Goal: Entertainment & Leisure: Consume media (video, audio)

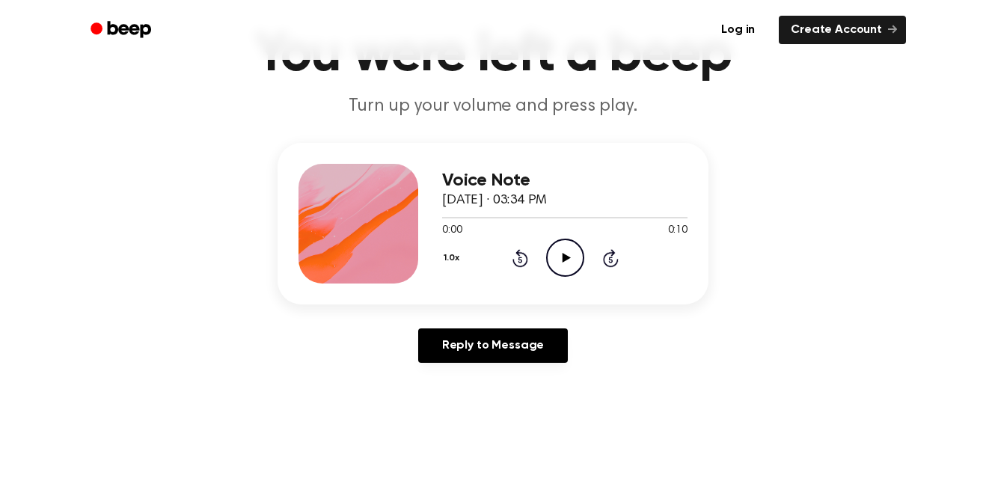
scroll to position [93, 0]
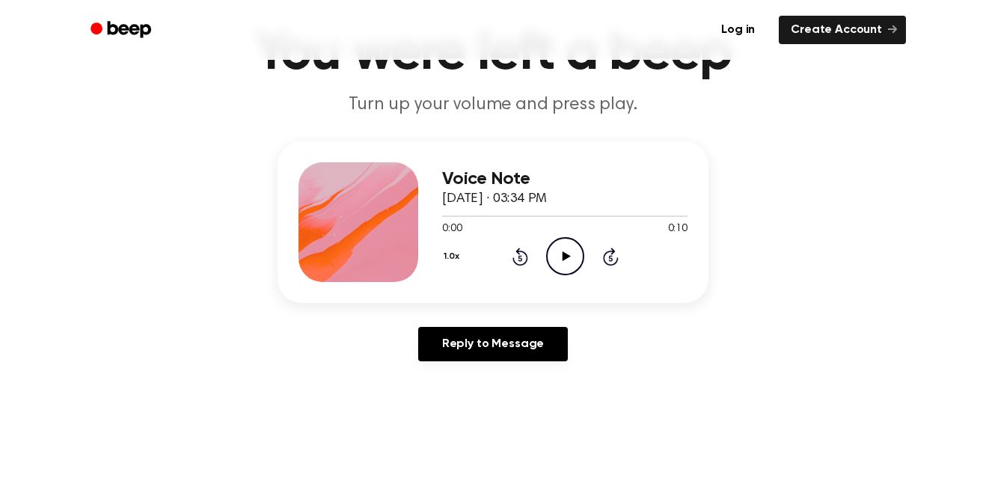
click at [568, 259] on icon "Play Audio" at bounding box center [565, 256] width 38 height 38
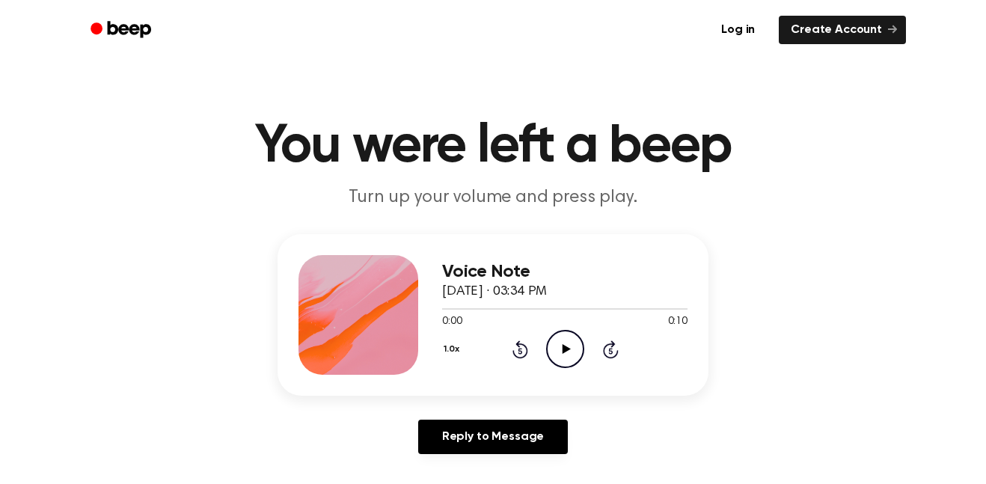
click at [560, 350] on icon "Play Audio" at bounding box center [565, 349] width 38 height 38
click at [560, 334] on icon "Play Audio" at bounding box center [565, 349] width 38 height 38
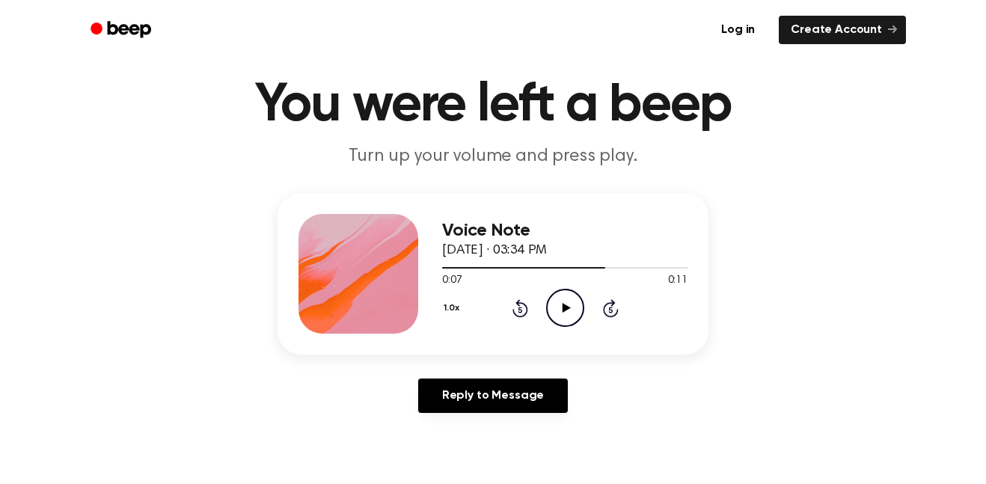
scroll to position [63, 0]
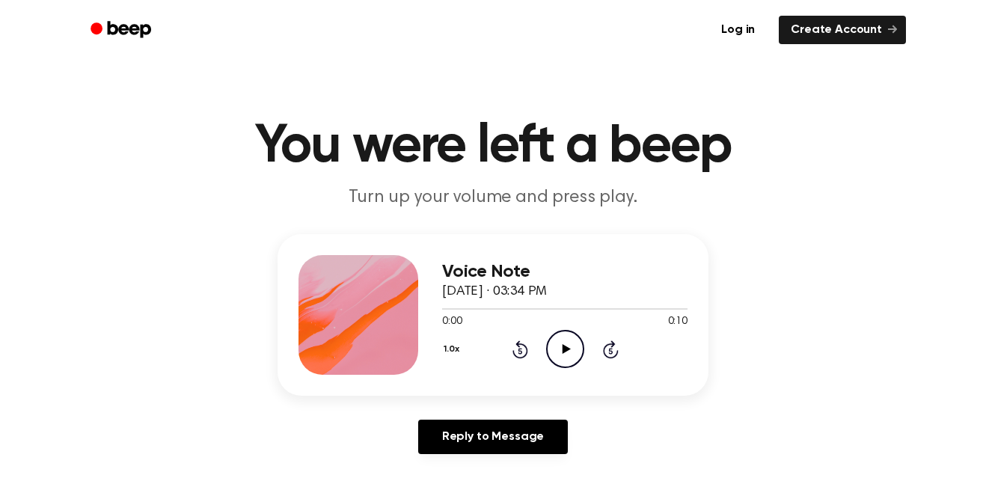
click at [565, 342] on icon "Play Audio" at bounding box center [565, 349] width 38 height 38
click at [560, 350] on icon "Play Audio" at bounding box center [565, 349] width 38 height 38
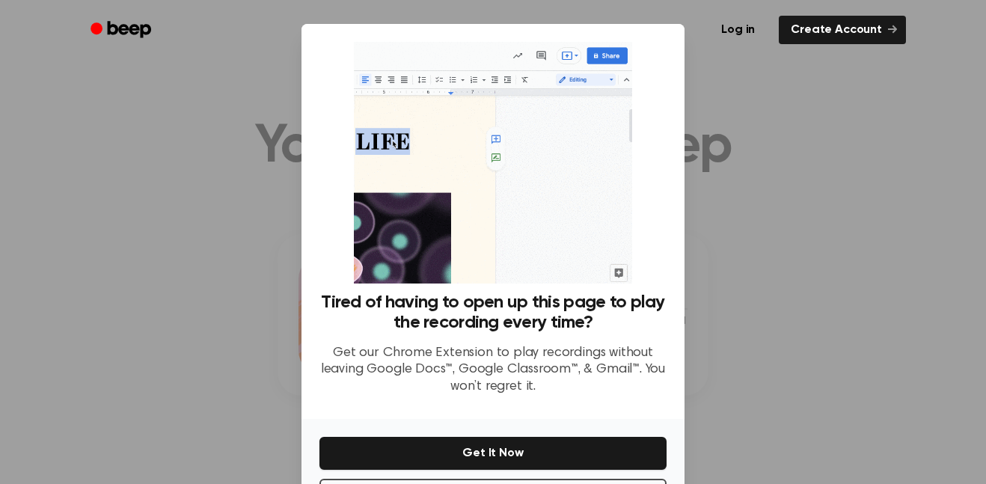
click at [820, 184] on div at bounding box center [493, 242] width 986 height 484
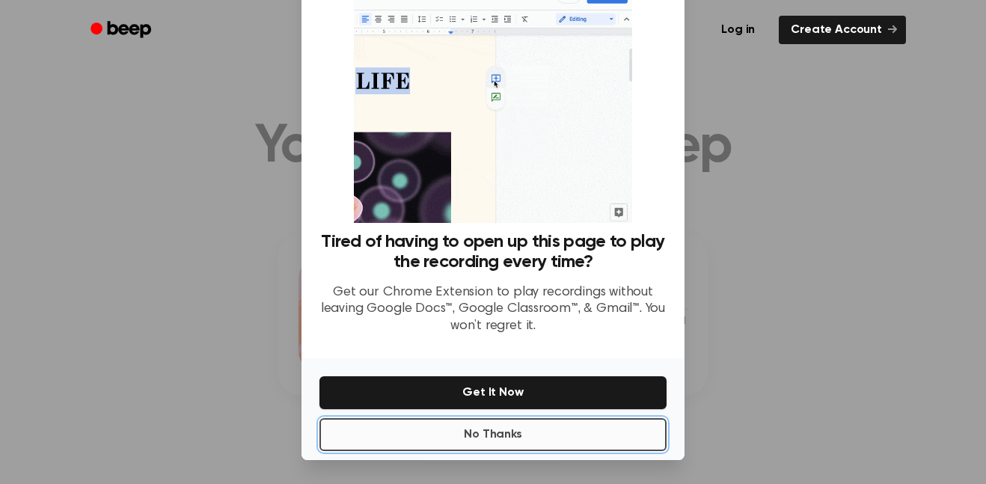
click at [461, 442] on button "No Thanks" at bounding box center [492, 434] width 347 height 33
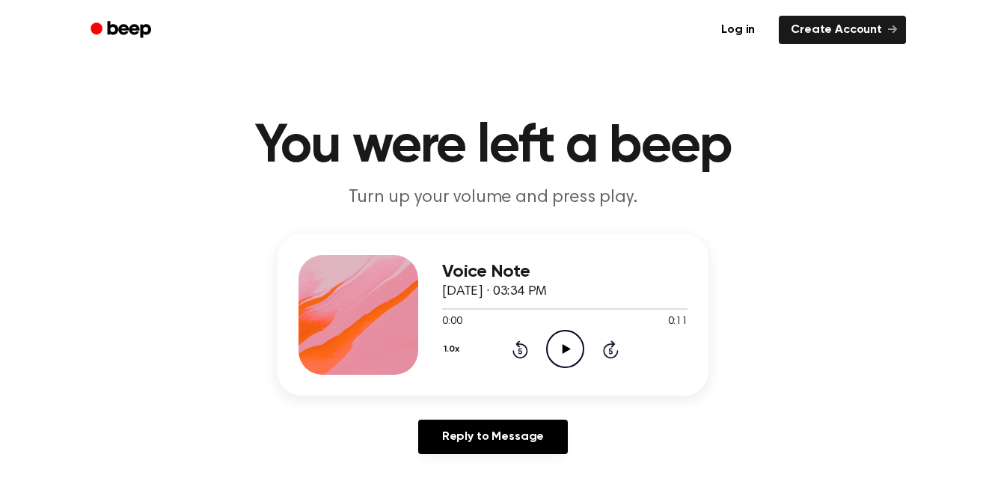
click at [558, 349] on icon "Play Audio" at bounding box center [565, 349] width 38 height 38
click at [554, 361] on icon "Play Audio" at bounding box center [565, 349] width 38 height 38
click at [554, 361] on icon "Pause Audio" at bounding box center [565, 349] width 38 height 38
click at [448, 310] on div at bounding box center [564, 308] width 245 height 12
click at [558, 337] on icon "Play Audio" at bounding box center [565, 349] width 38 height 38
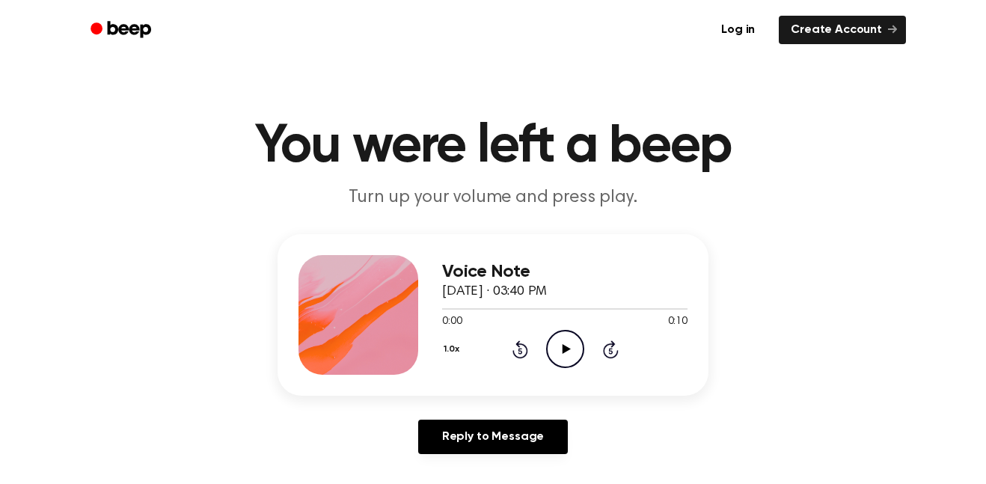
click at [550, 353] on icon "Play Audio" at bounding box center [565, 349] width 38 height 38
click at [522, 351] on icon "Rewind 5 seconds" at bounding box center [520, 349] width 16 height 19
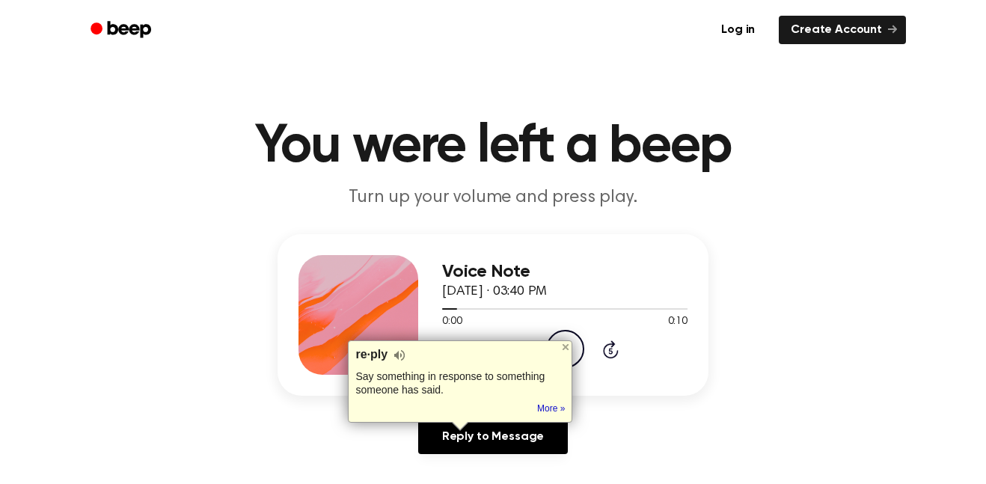
click at [685, 178] on header "You were left a beep Turn up your volume and press play." at bounding box center [493, 165] width 950 height 90
